Goal: Task Accomplishment & Management: Manage account settings

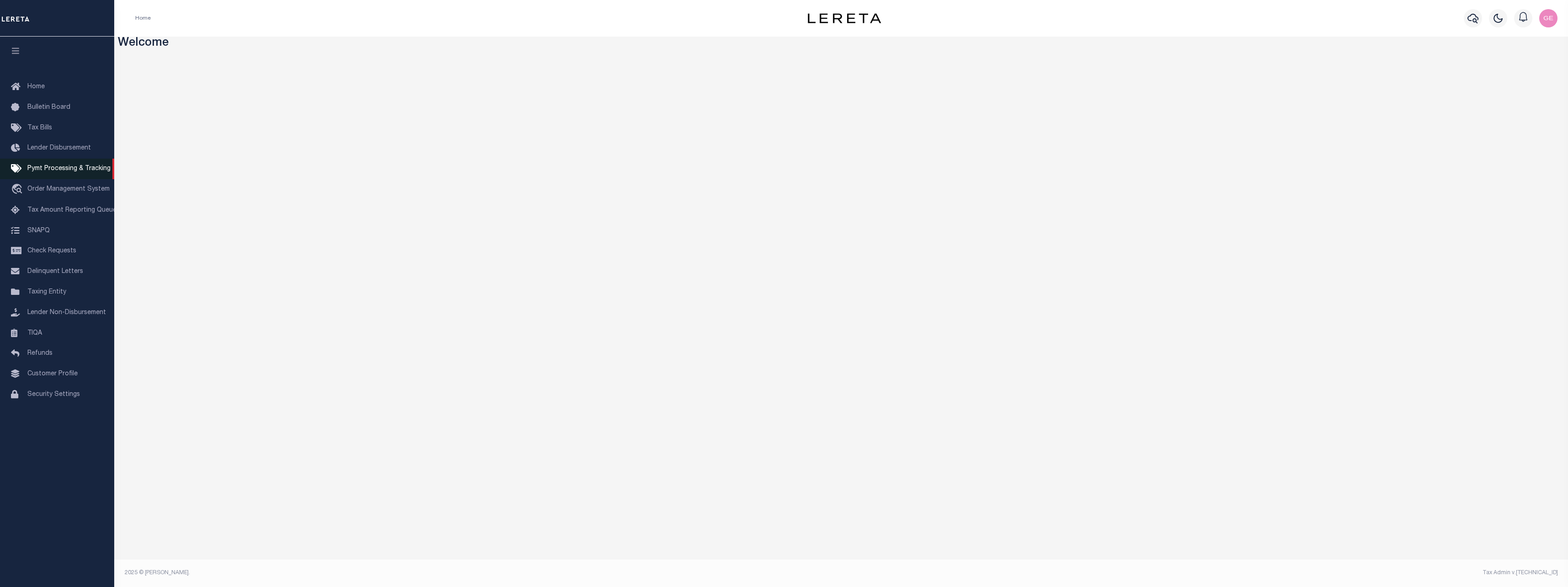
click at [47, 161] on link "Pymt Processing & Tracking" at bounding box center [57, 169] width 114 height 21
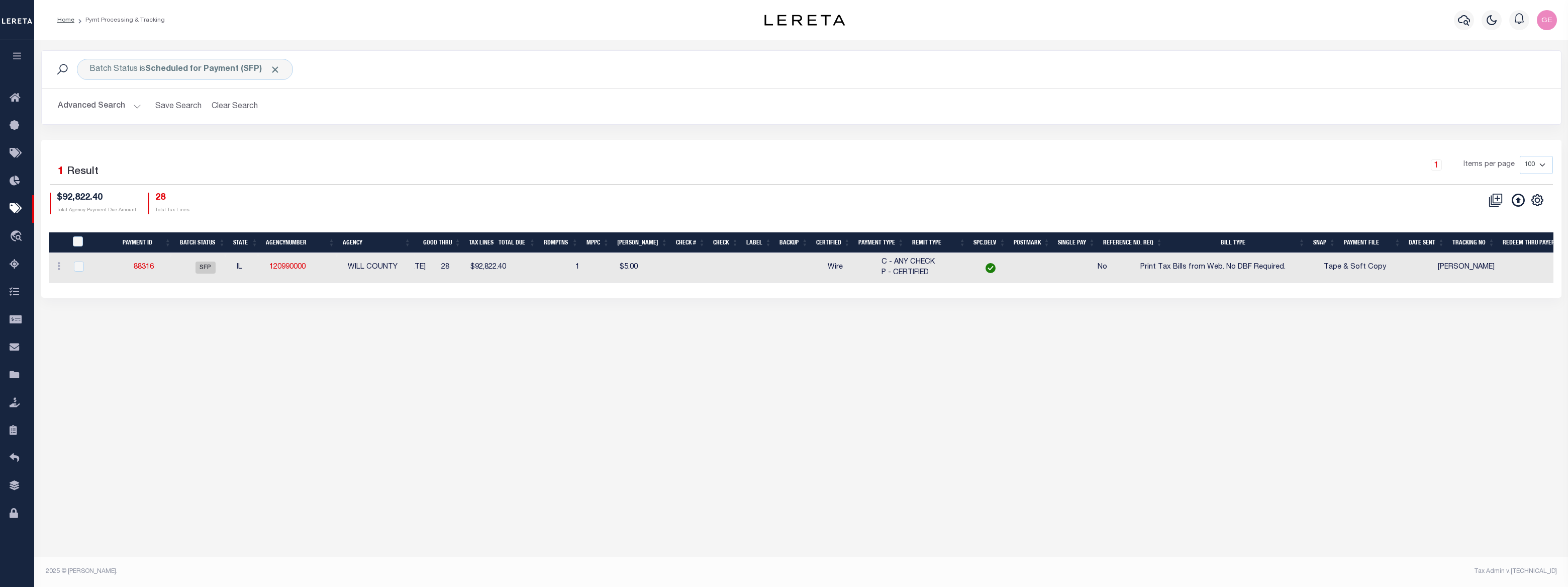
scroll to position [0, 44]
drag, startPoint x: 945, startPoint y: 275, endPoint x: 882, endPoint y: 262, distance: 64.3
click at [882, 262] on tr "ACTIONS Delete Batch 88316 SFP IL 120990000 WILL COUNTY [DATE] [DATE] 28 $92,82…" at bounding box center [782, 268] width 1553 height 31
drag, startPoint x: 882, startPoint y: 262, endPoint x: 939, endPoint y: 407, distance: 155.8
click at [939, 407] on div "Batch Status is Scheduled for Payment (SFP) Search Advanced Search Save Search …" at bounding box center [802, 303] width 1534 height 528
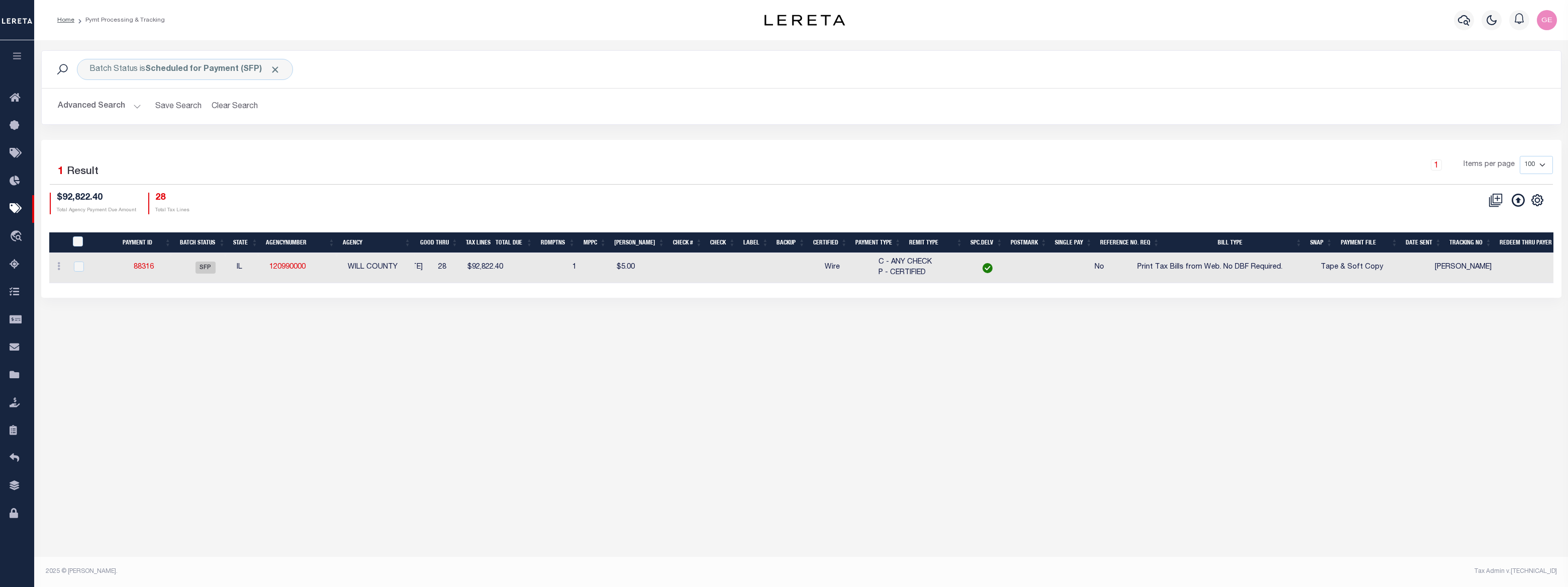
scroll to position [0, 0]
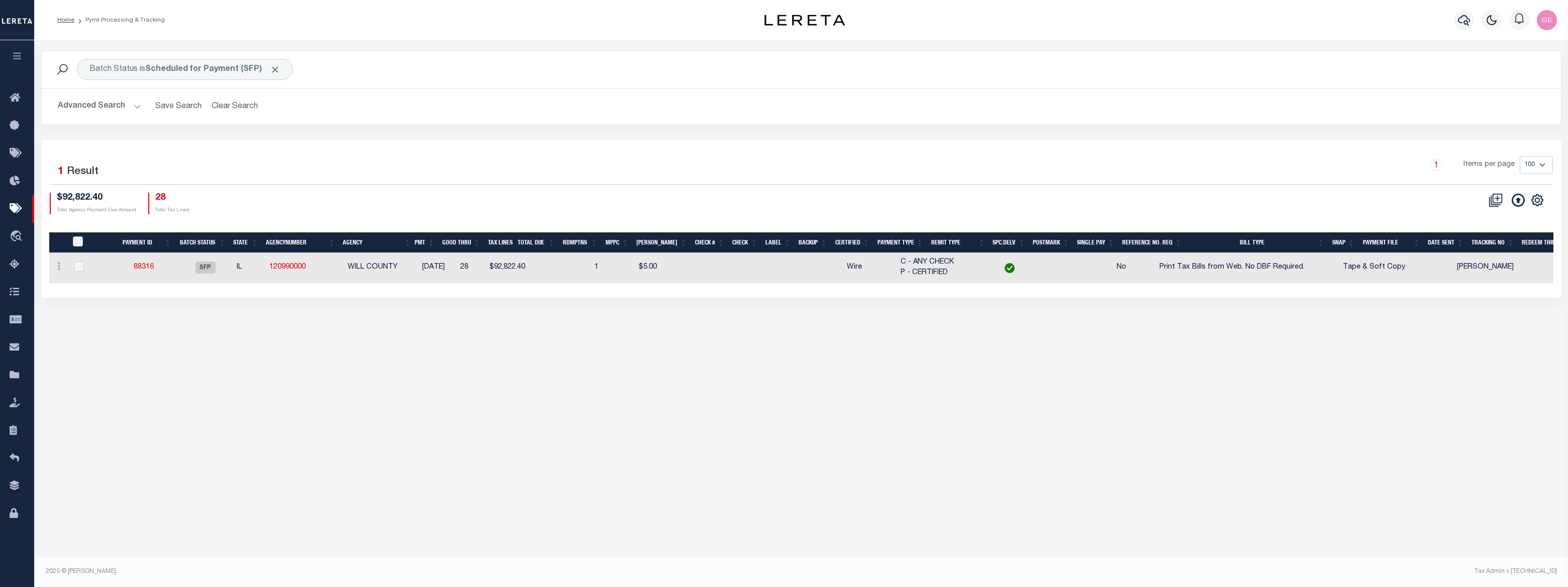
click at [862, 268] on span "Wire" at bounding box center [855, 267] width 15 height 7
checkbox input "true"
click at [862, 268] on span "Wire" at bounding box center [855, 267] width 15 height 7
checkbox input "false"
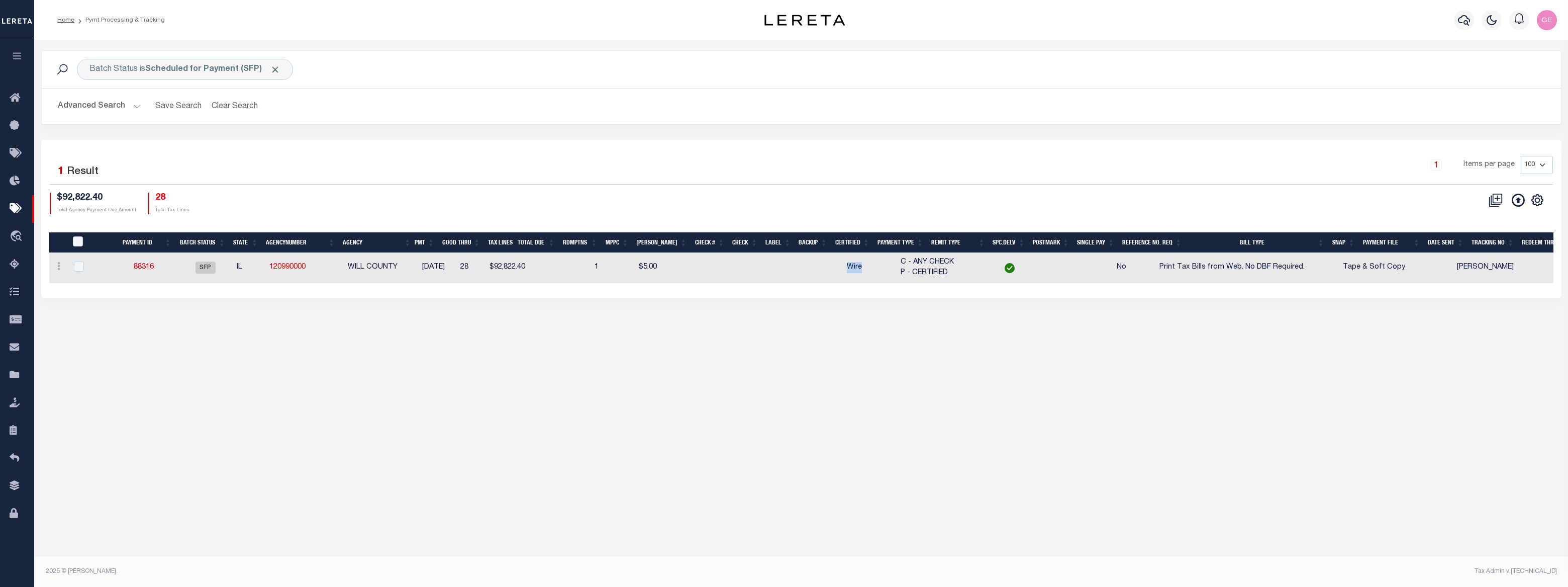
checkbox input "false"
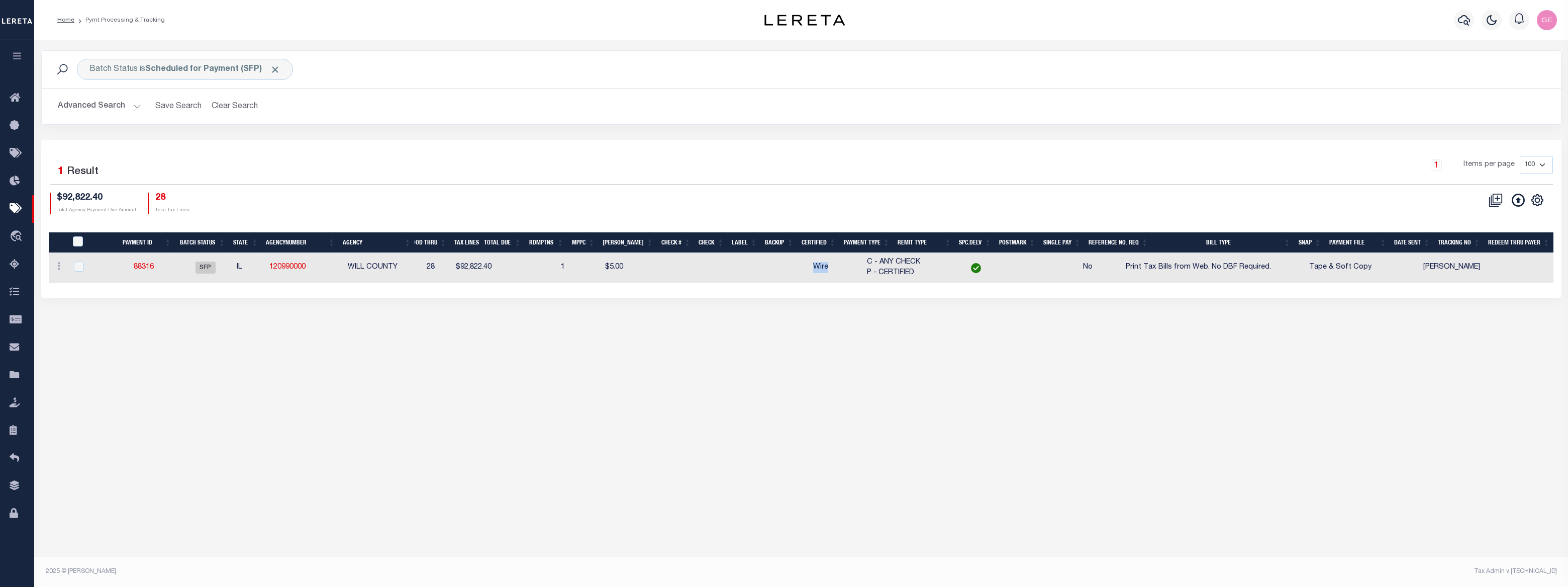
click at [863, 273] on td "Wire" at bounding box center [836, 268] width 54 height 31
checkbox input "true"
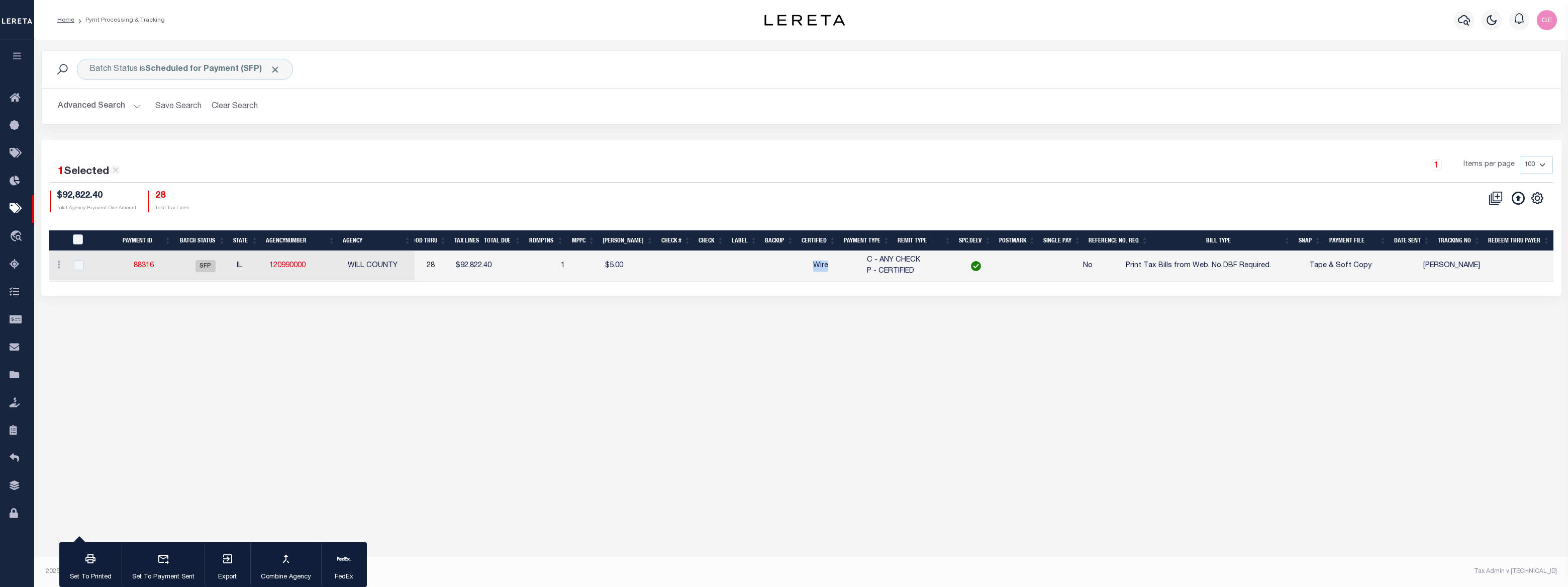
drag, startPoint x: 861, startPoint y: 270, endPoint x: 835, endPoint y: 270, distance: 26.0
click at [835, 270] on td "Wire" at bounding box center [836, 266] width 54 height 31
checkbox input "false"
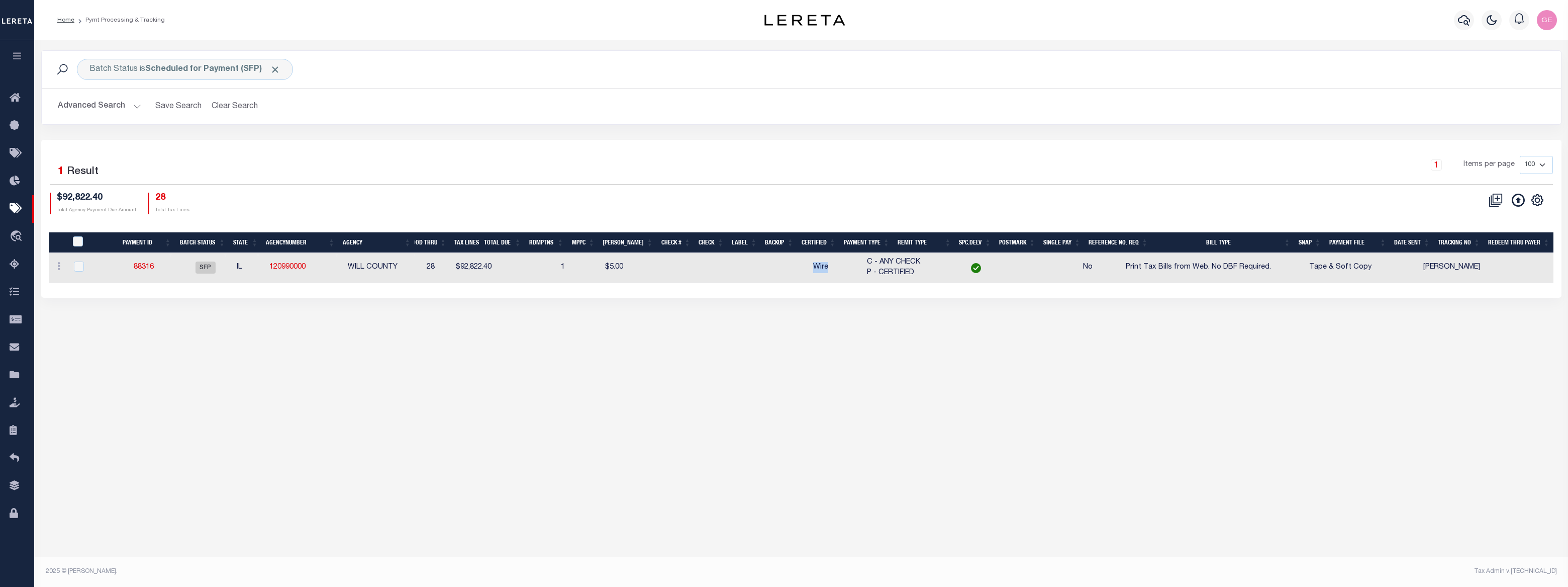
drag, startPoint x: 835, startPoint y: 270, endPoint x: 892, endPoint y: 363, distance: 109.1
click at [892, 363] on div "Batch Status is Scheduled for Payment (SFP) Search Advanced Search Save Search …" at bounding box center [802, 303] width 1534 height 528
